Goal: Information Seeking & Learning: Learn about a topic

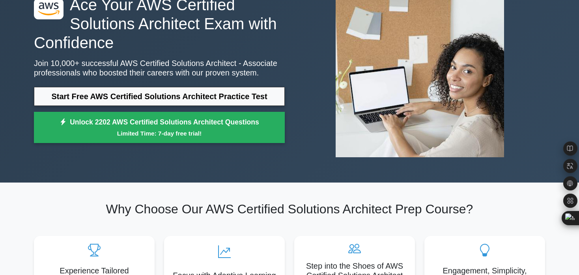
scroll to position [66, 0]
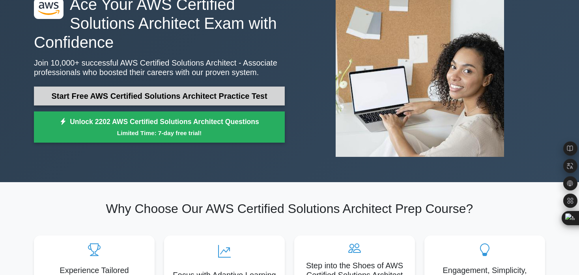
click at [189, 92] on link "Start Free AWS Certified Solutions Architect Practice Test" at bounding box center [159, 95] width 251 height 19
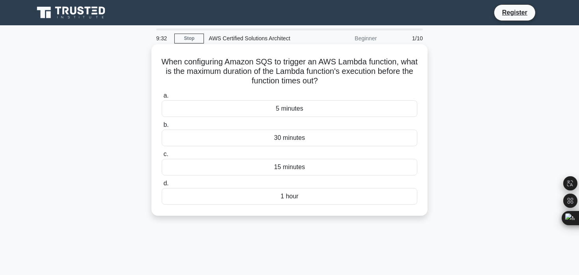
click at [236, 199] on div "1 hour" at bounding box center [290, 196] width 256 height 17
click at [162, 186] on input "d. 1 hour" at bounding box center [162, 183] width 0 height 5
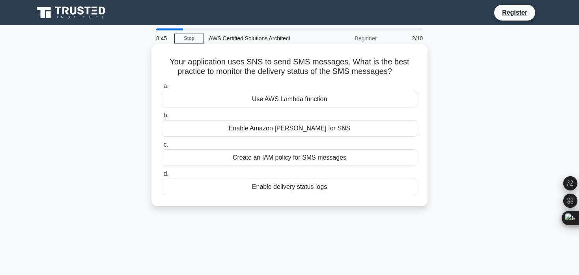
click at [259, 157] on div "Create an IAM policy for SMS messages" at bounding box center [290, 157] width 256 height 17
click at [162, 147] on input "c. Create an IAM policy for SMS messages" at bounding box center [162, 144] width 0 height 5
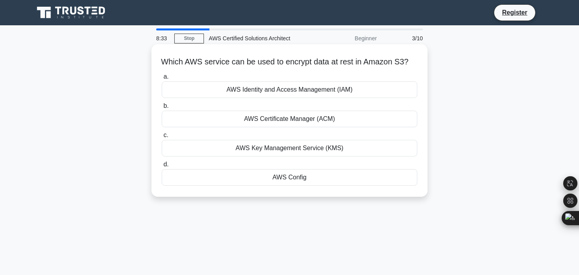
click at [251, 155] on div "AWS Key Management Service (KMS)" at bounding box center [290, 148] width 256 height 17
click at [162, 138] on input "c. AWS Key Management Service (KMS)" at bounding box center [162, 135] width 0 height 5
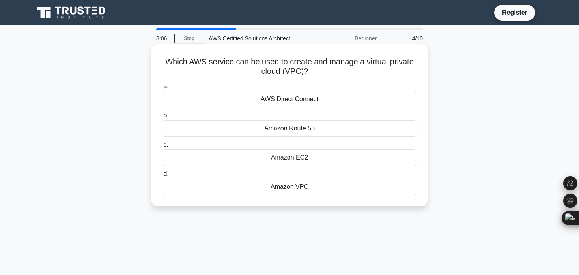
click at [265, 190] on div "Amazon VPC" at bounding box center [290, 186] width 256 height 17
click at [162, 176] on input "d. Amazon VPC" at bounding box center [162, 173] width 0 height 5
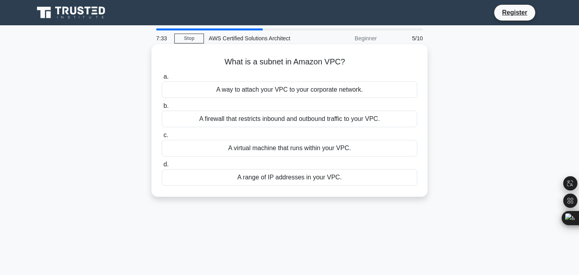
click at [284, 176] on div "A range of IP addresses in your VPC." at bounding box center [290, 177] width 256 height 17
click at [162, 167] on input "d. A range of IP addresses in your VPC." at bounding box center [162, 164] width 0 height 5
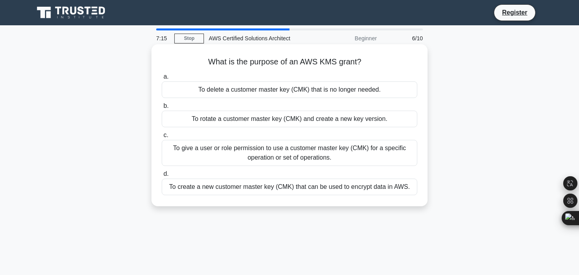
click at [281, 155] on div "To give a user or role permission to use a customer master key (CMK) for a spec…" at bounding box center [290, 153] width 256 height 26
click at [162, 138] on input "c. To give a user or role permission to use a customer master key (CMK) for a s…" at bounding box center [162, 135] width 0 height 5
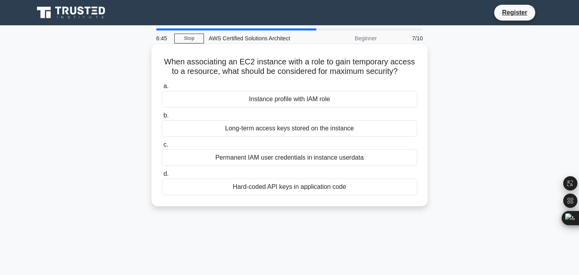
click at [320, 99] on div "Instance profile with IAM role" at bounding box center [290, 99] width 256 height 17
click at [162, 89] on input "a. Instance profile with IAM role" at bounding box center [162, 86] width 0 height 5
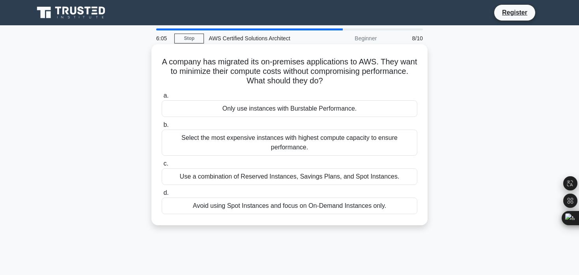
click at [244, 174] on div "Use a combination of Reserved Instances, Savings Plans, and Spot Instances." at bounding box center [290, 176] width 256 height 17
click at [162, 166] on input "c. Use a combination of Reserved Instances, Savings Plans, and Spot Instances." at bounding box center [162, 163] width 0 height 5
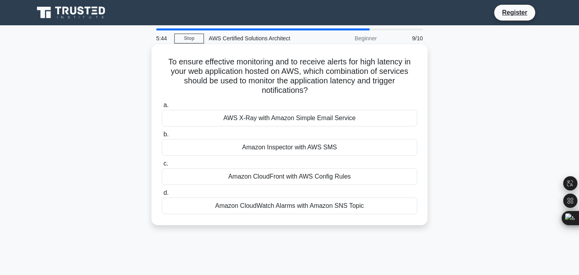
click at [257, 206] on div "Amazon CloudWatch Alarms with Amazon SNS Topic" at bounding box center [290, 205] width 256 height 17
click at [162, 195] on input "d. Amazon CloudWatch Alarms with Amazon SNS Topic" at bounding box center [162, 192] width 0 height 5
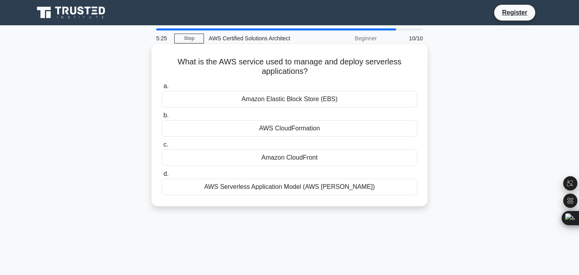
click at [301, 129] on div "AWS CloudFormation" at bounding box center [290, 128] width 256 height 17
click at [162, 118] on input "b. AWS CloudFormation" at bounding box center [162, 115] width 0 height 5
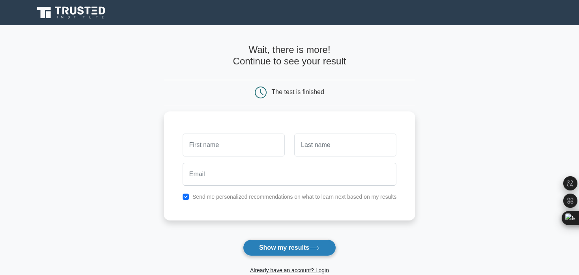
click at [264, 245] on button "Show my results" at bounding box center [289, 247] width 93 height 17
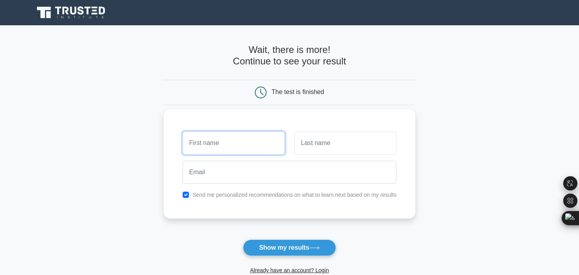
type input "Elder"
click at [324, 152] on input "text" at bounding box center [345, 142] width 102 height 23
type input "Rosher"
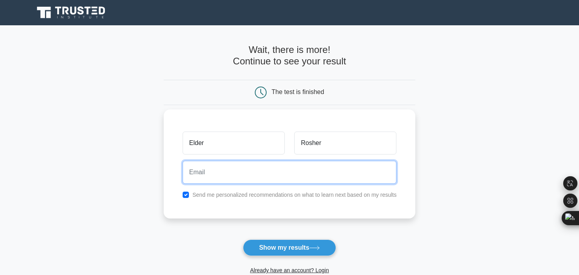
click at [292, 167] on input "email" at bounding box center [290, 172] width 214 height 23
type input "estuardorosales@gmail.com"
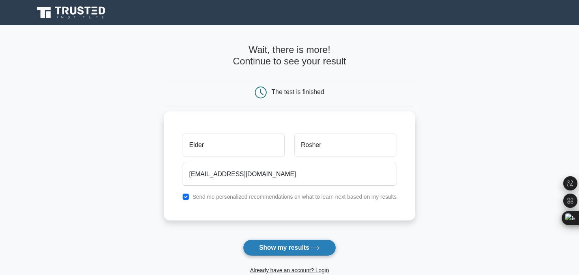
click at [262, 245] on button "Show my results" at bounding box center [289, 247] width 93 height 17
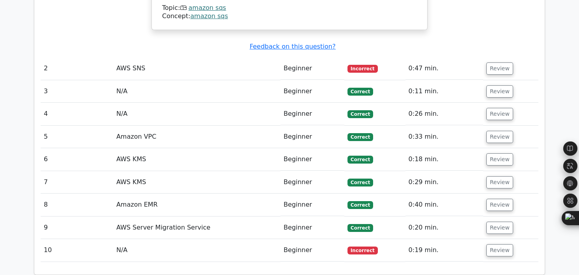
scroll to position [926, 0]
click at [493, 244] on button "Review" at bounding box center [499, 250] width 27 height 12
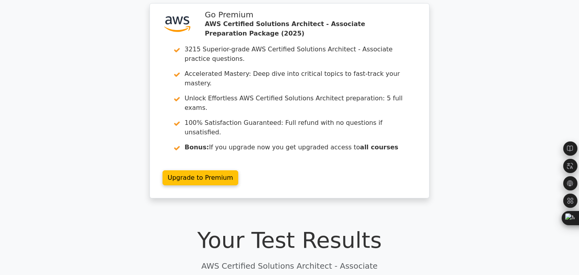
scroll to position [0, 0]
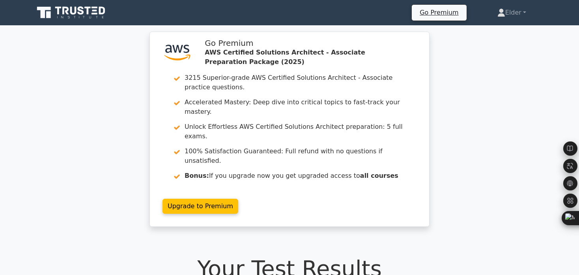
drag, startPoint x: 215, startPoint y: 21, endPoint x: 151, endPoint y: -23, distance: 77.4
